Goal: Task Accomplishment & Management: Manage account settings

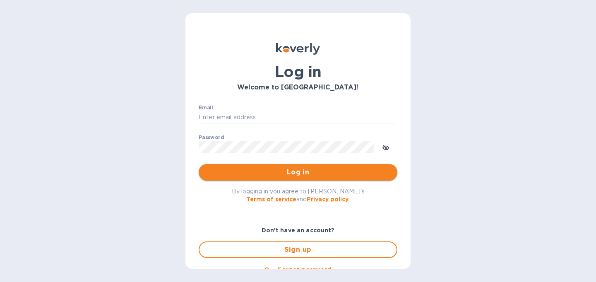
type input "christine@graceunderpressure.us"
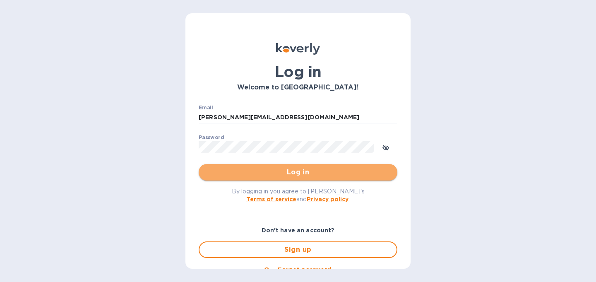
click at [316, 177] on span "Log in" at bounding box center [297, 172] width 185 height 10
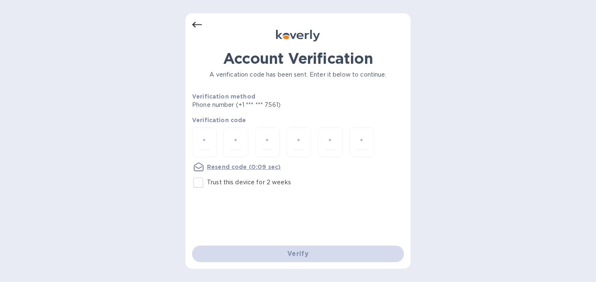
click at [197, 181] on input "Trust this device for 2 weeks" at bounding box center [197, 182] width 17 height 17
checkbox input "true"
click at [207, 143] on input "number" at bounding box center [204, 141] width 11 height 15
type input "3"
type input "8"
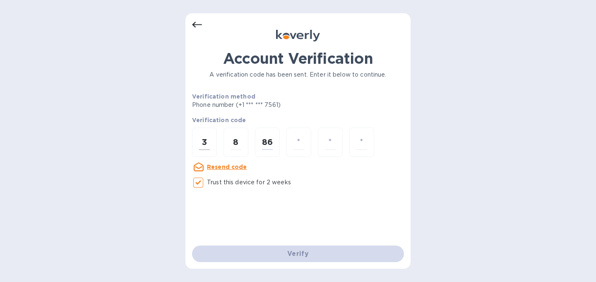
type input "6"
type input "2"
type input "5"
type input "4"
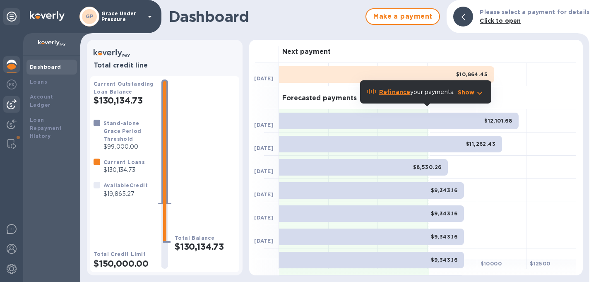
click at [11, 105] on img at bounding box center [12, 104] width 10 height 10
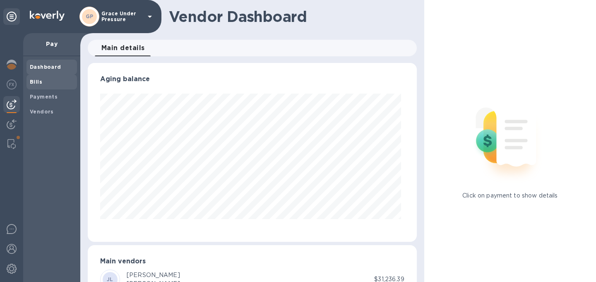
scroll to position [179, 326]
click at [39, 109] on b "Vendors" at bounding box center [42, 111] width 24 height 6
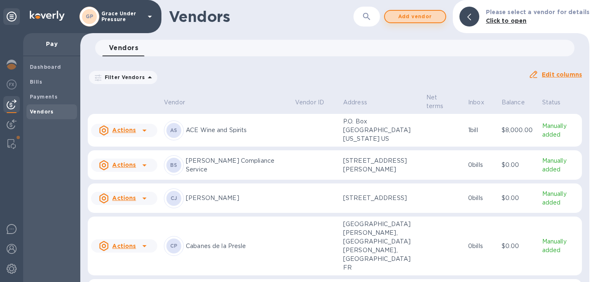
click at [407, 18] on span "Add vendor" at bounding box center [414, 17] width 47 height 10
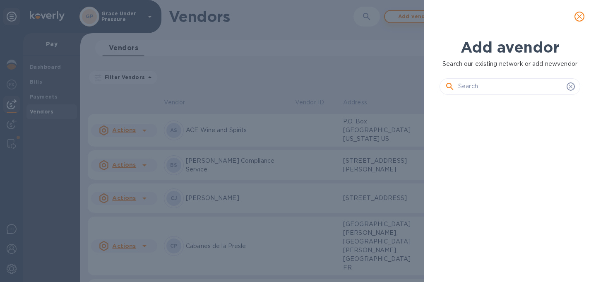
scroll to position [149, 144]
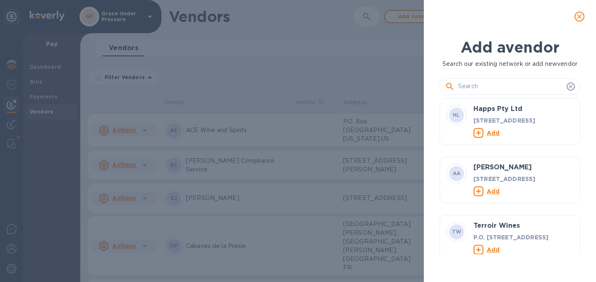
click at [473, 89] on input "text" at bounding box center [510, 86] width 105 height 12
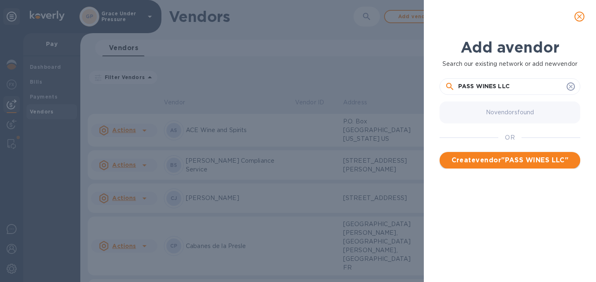
type input "PASS WINES LLC"
click at [505, 160] on span "Create vendor " PASS WINES LLC "" at bounding box center [509, 160] width 127 height 10
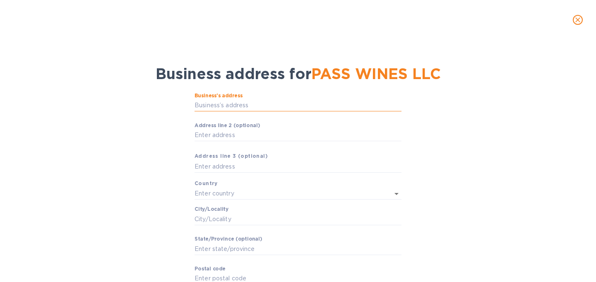
click at [256, 104] on input "Business’s аddress" at bounding box center [297, 105] width 207 height 12
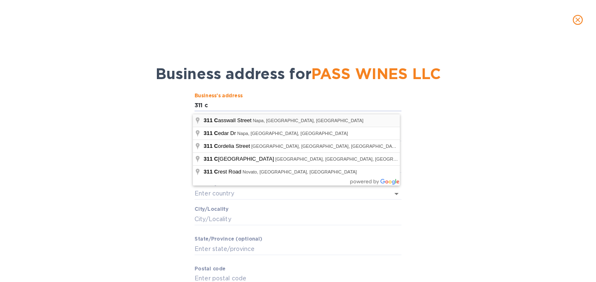
type input "[STREET_ADDRESS]"
type input "[GEOGRAPHIC_DATA]"
type input "Napa"
type input "CA"
type input "94558"
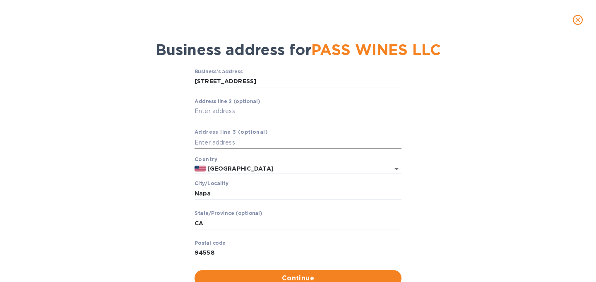
scroll to position [56, 0]
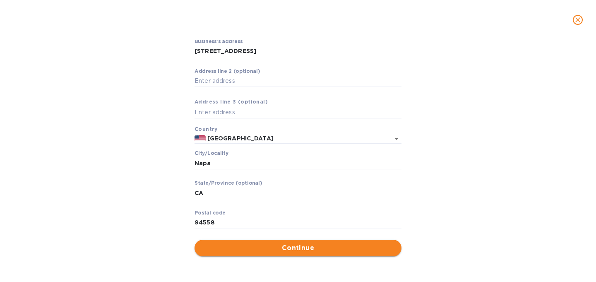
click at [286, 243] on span "Continue" at bounding box center [298, 248] width 194 height 10
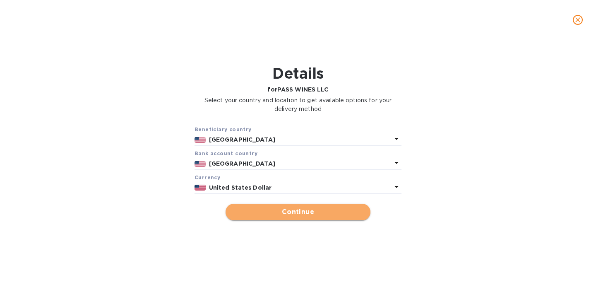
click at [290, 217] on span "Continue" at bounding box center [298, 212] width 132 height 10
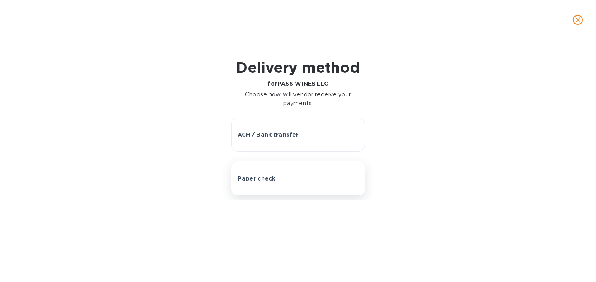
click at [293, 190] on button "Paper check" at bounding box center [298, 178] width 134 height 34
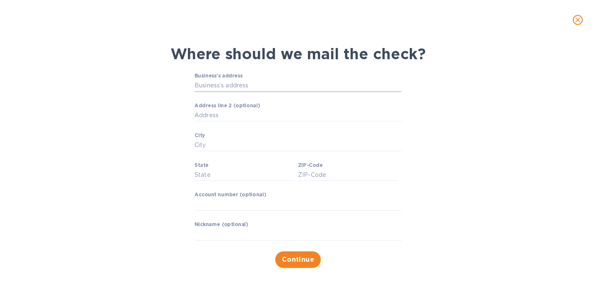
click at [246, 85] on input "Business’s address" at bounding box center [297, 85] width 207 height 12
type input "[STREET_ADDRESS]"
type input "Napa"
type input "CA"
type input "94558"
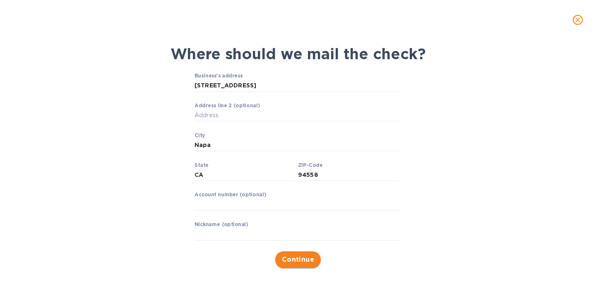
click at [294, 258] on span "Continue" at bounding box center [298, 259] width 33 height 10
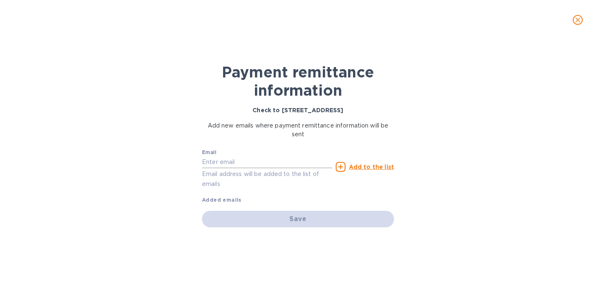
click at [278, 165] on input "text" at bounding box center [267, 162] width 130 height 12
type input "[EMAIL_ADDRESS][DOMAIN_NAME]"
click at [341, 168] on icon at bounding box center [341, 167] width 10 height 10
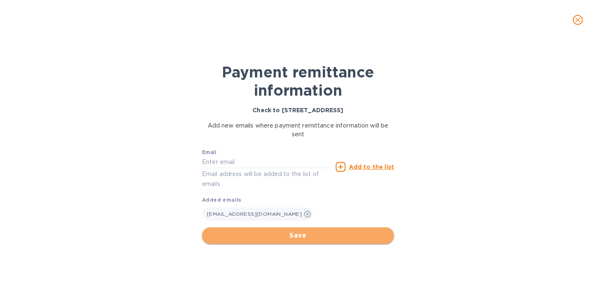
click at [306, 235] on span "Save" at bounding box center [298, 235] width 179 height 10
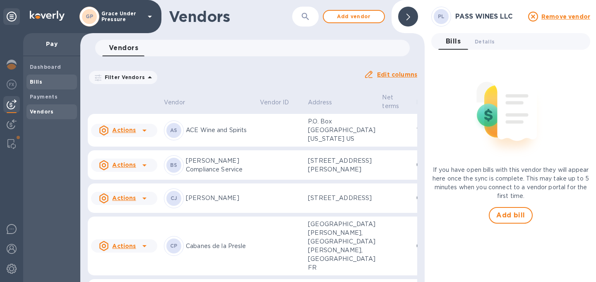
click at [34, 84] on b "Bills" at bounding box center [36, 82] width 12 height 6
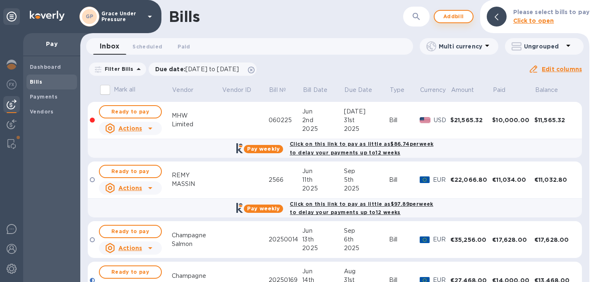
click at [453, 16] on span "Add bill" at bounding box center [453, 17] width 25 height 10
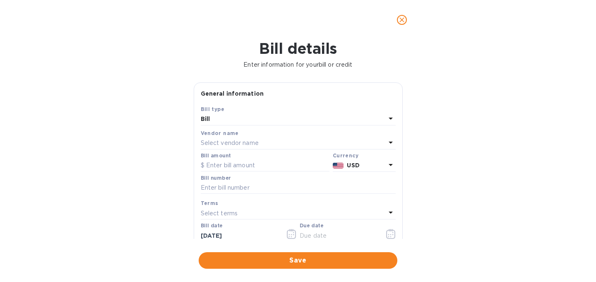
click at [279, 149] on div "Select vendor name" at bounding box center [293, 143] width 185 height 12
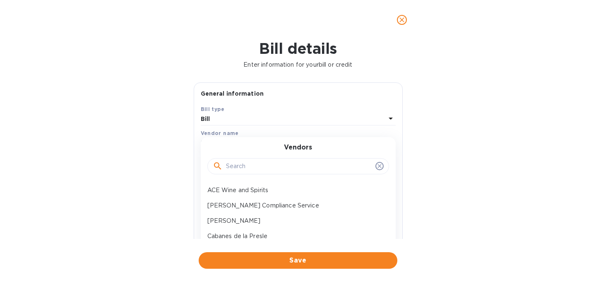
click at [267, 173] on input "text" at bounding box center [299, 166] width 146 height 12
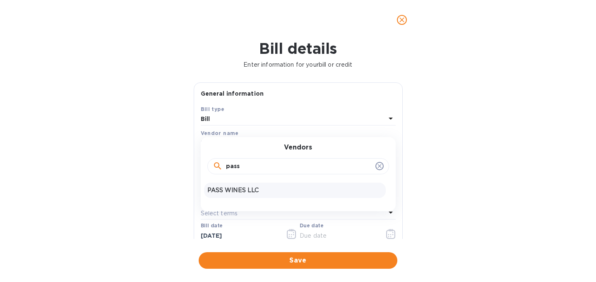
type input "pass"
click at [268, 194] on p "PASS WINES LLC" at bounding box center [294, 190] width 175 height 9
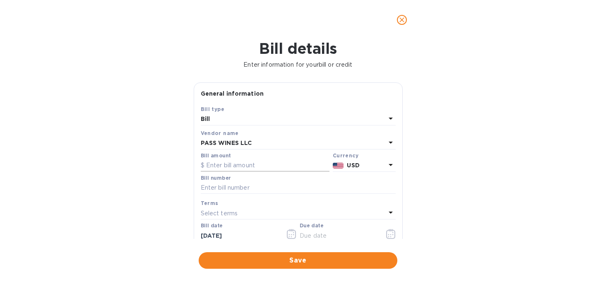
click at [254, 172] on input "text" at bounding box center [265, 165] width 129 height 12
type input "783.00"
click at [254, 194] on input "text" at bounding box center [298, 188] width 195 height 12
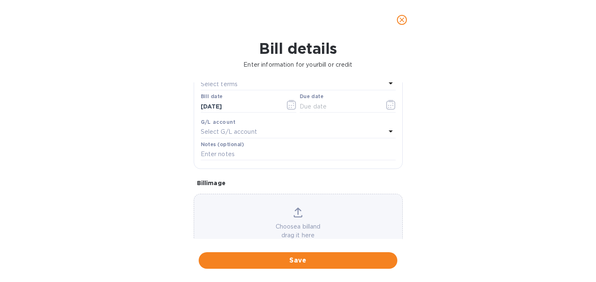
scroll to position [136, 0]
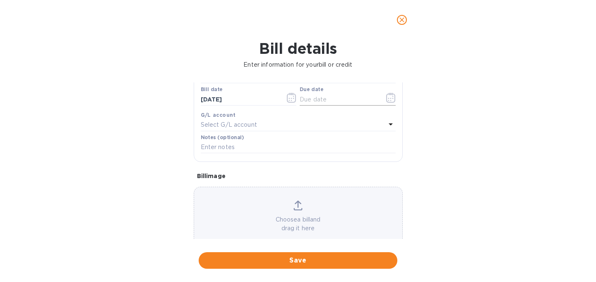
type input "129"
click at [390, 99] on icon "button" at bounding box center [390, 98] width 1 height 1
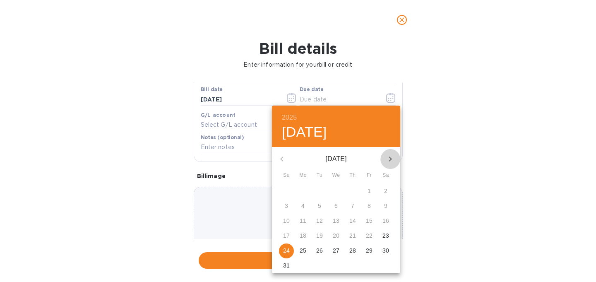
click at [388, 157] on icon "button" at bounding box center [390, 159] width 10 height 10
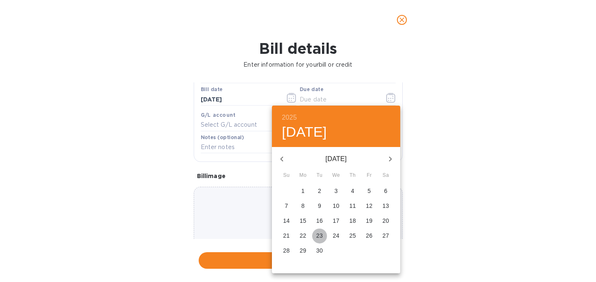
click at [318, 236] on p "23" at bounding box center [319, 235] width 7 height 8
type input "[DATE]"
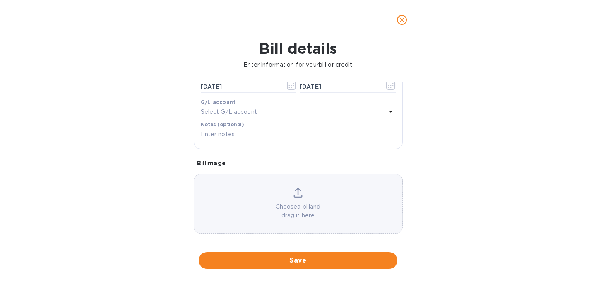
scroll to position [153, 0]
click at [254, 216] on p "Choose a bill and drag it here" at bounding box center [298, 207] width 208 height 17
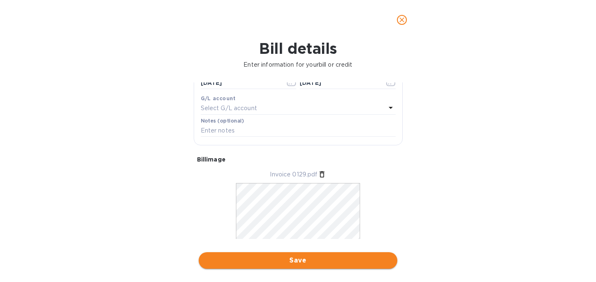
click at [328, 263] on span "Save" at bounding box center [297, 260] width 185 height 10
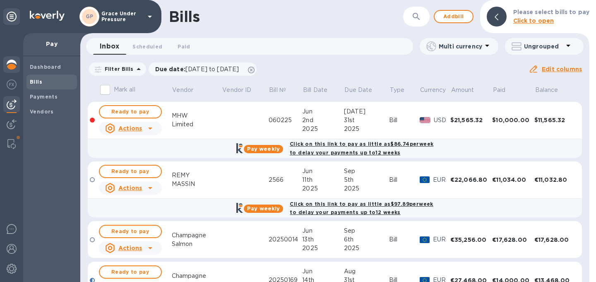
click at [12, 63] on img at bounding box center [12, 65] width 10 height 10
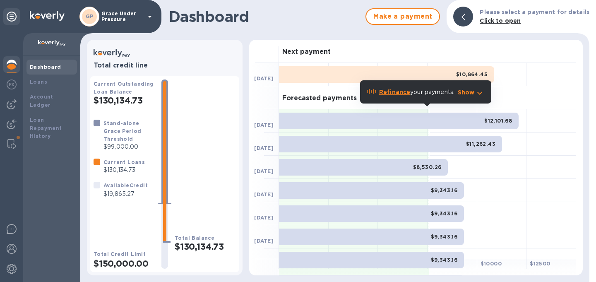
click at [43, 68] on b "Dashboard" at bounding box center [45, 67] width 31 height 6
